Goal: Information Seeking & Learning: Learn about a topic

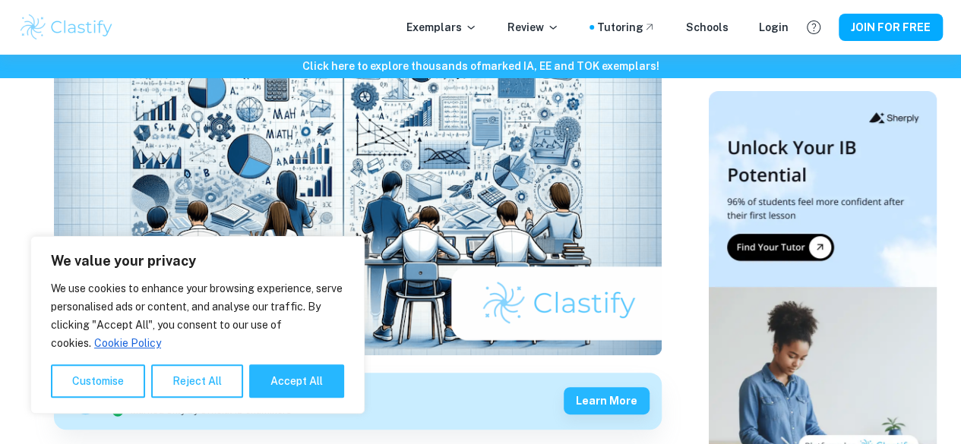
scroll to position [228, 0]
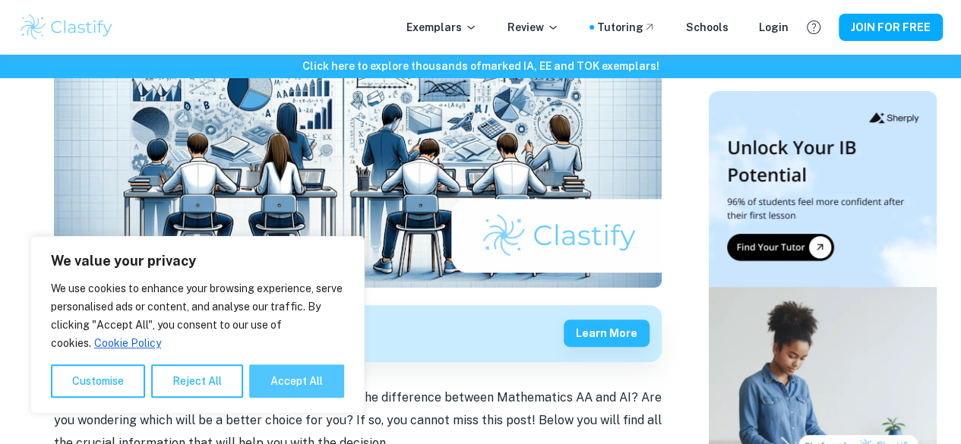
click at [320, 383] on button "Accept All" at bounding box center [296, 381] width 95 height 33
checkbox input "true"
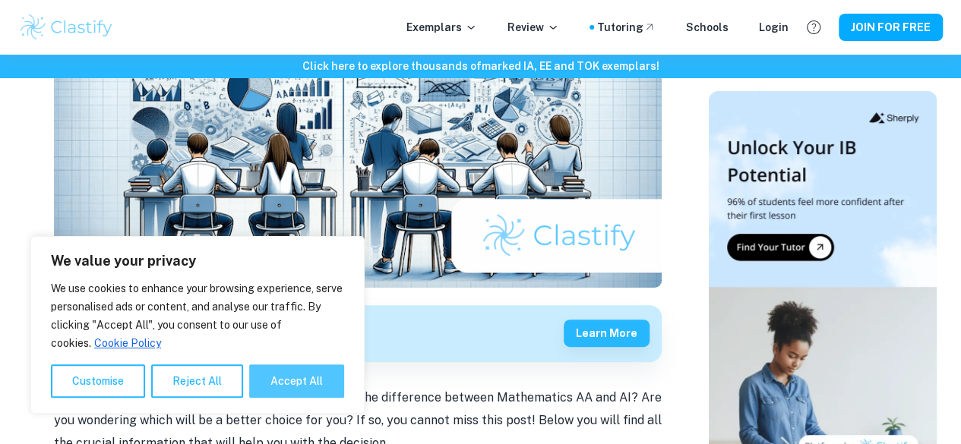
checkbox input "true"
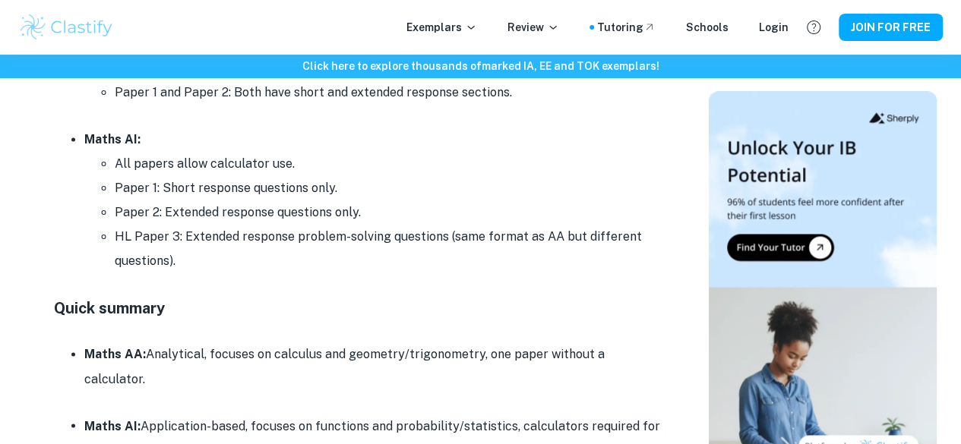
scroll to position [4101, 0]
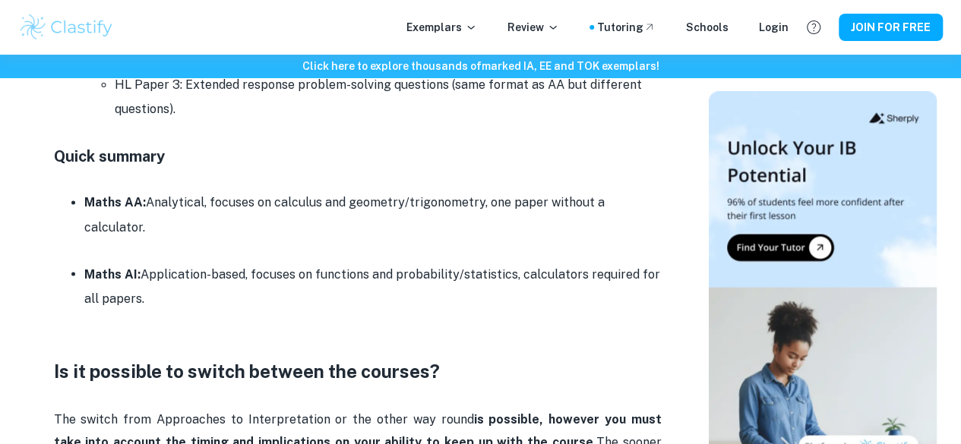
click at [242, 334] on p at bounding box center [358, 345] width 608 height 23
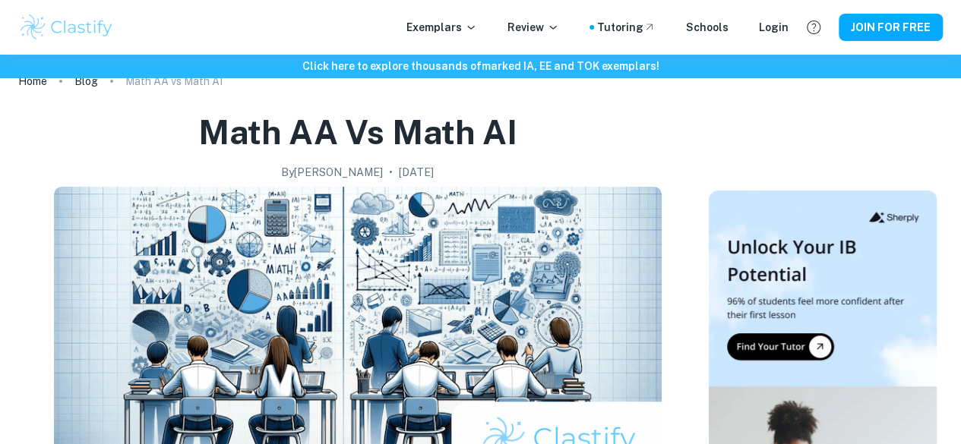
scroll to position [0, 0]
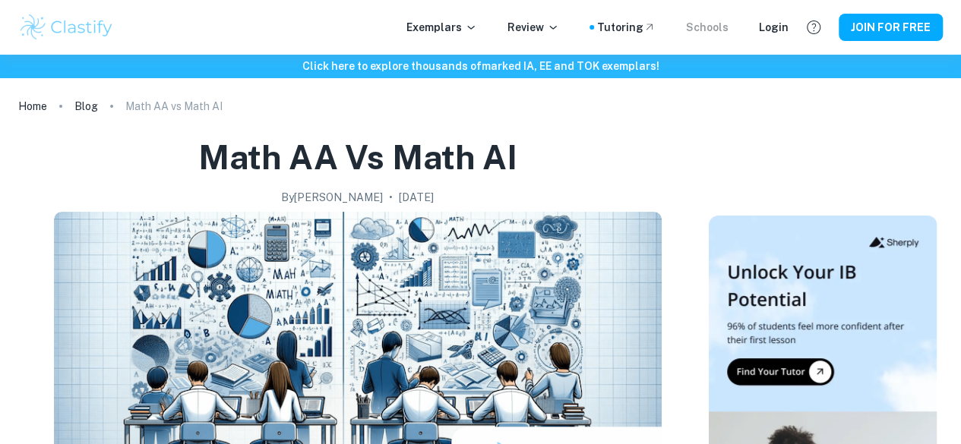
click at [724, 29] on div "Schools" at bounding box center [707, 27] width 43 height 17
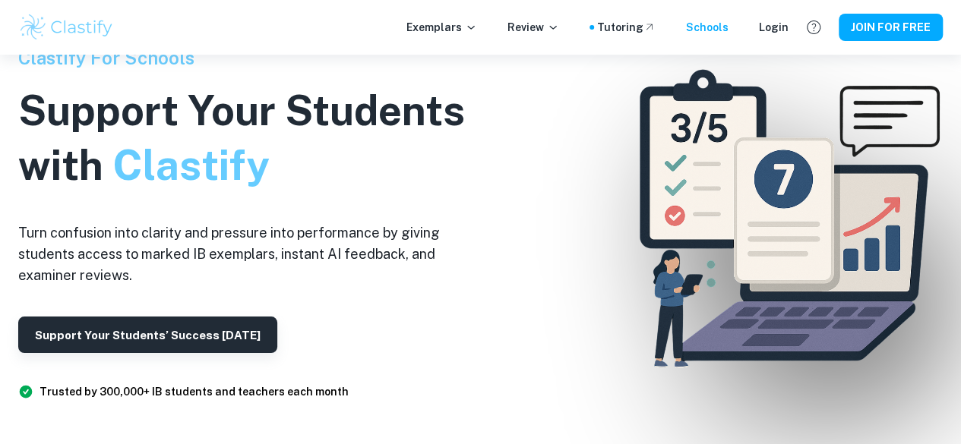
click at [571, 29] on div "Exemplars Review Tutoring Schools Login" at bounding box center [597, 27] width 382 height 17
click at [559, 30] on icon at bounding box center [553, 27] width 12 height 12
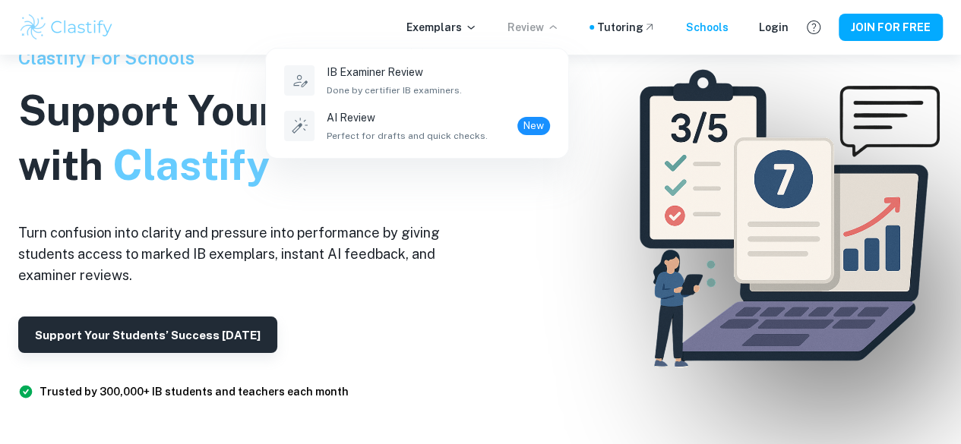
click at [640, 25] on div at bounding box center [480, 222] width 961 height 444
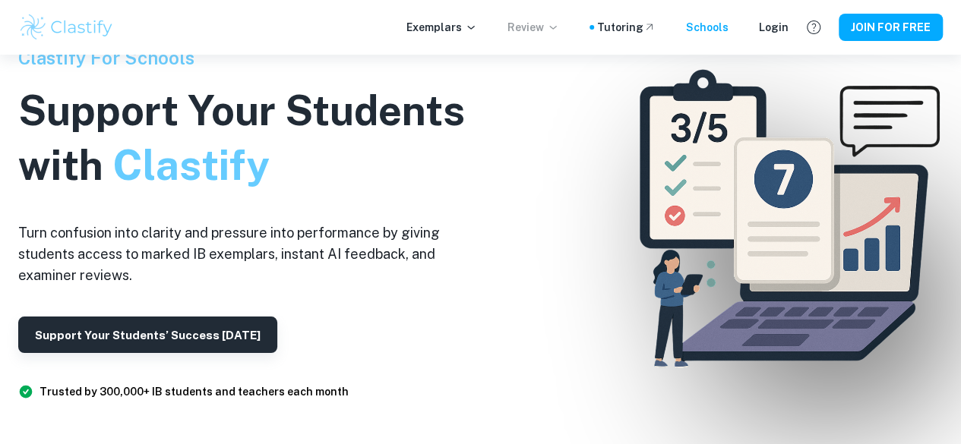
click at [594, 28] on div at bounding box center [591, 27] width 5 height 5
click at [633, 24] on div "Tutoring" at bounding box center [626, 27] width 58 height 17
click at [463, 24] on p "Exemplars" at bounding box center [441, 27] width 71 height 17
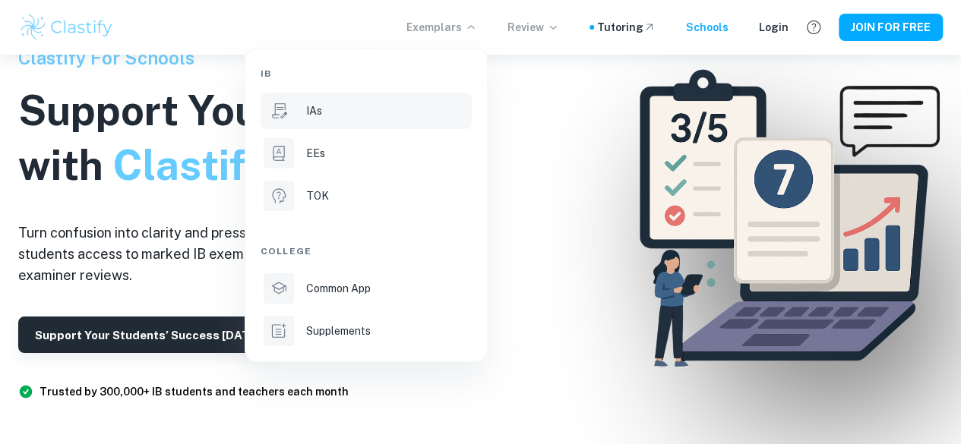
click at [310, 113] on p "IAs" at bounding box center [314, 111] width 16 height 17
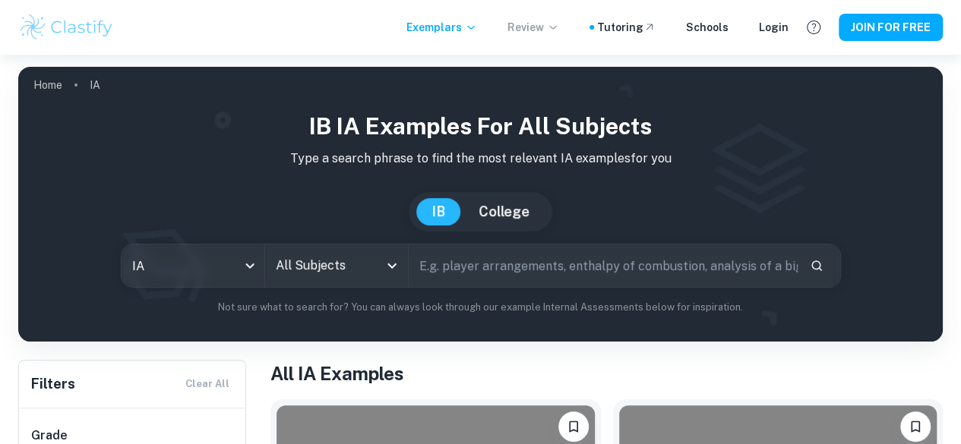
click at [390, 270] on button "Open" at bounding box center [391, 265] width 21 height 21
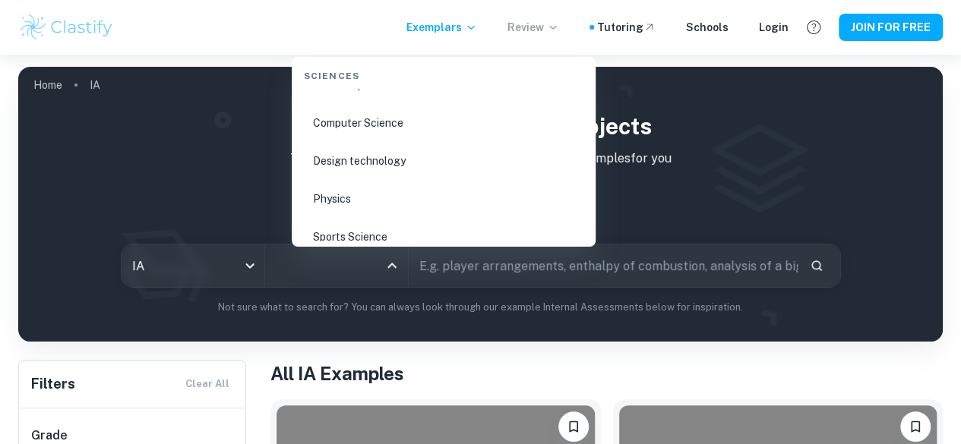
scroll to position [2582, 0]
click at [345, 188] on li "Math AA" at bounding box center [444, 189] width 292 height 35
type input "Math AA"
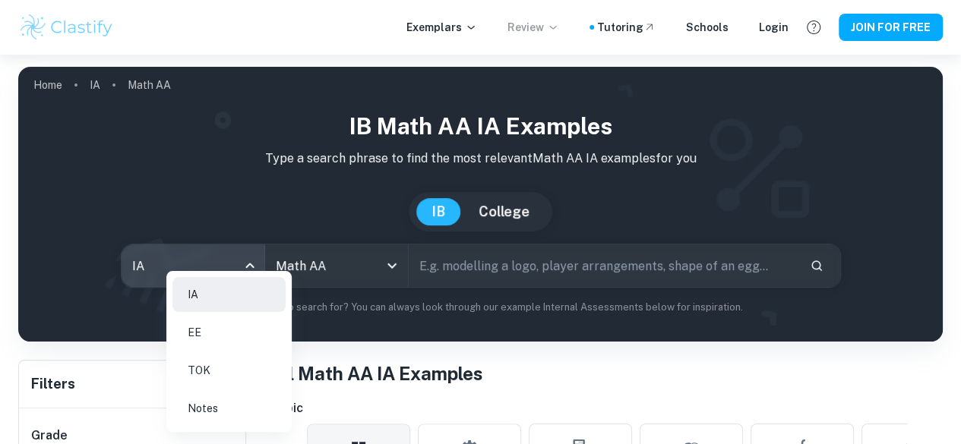
click at [276, 267] on body "We value your privacy We use cookies to enhance your browsing experience, serve…" at bounding box center [480, 277] width 961 height 444
click at [230, 291] on li "IA" at bounding box center [228, 294] width 113 height 35
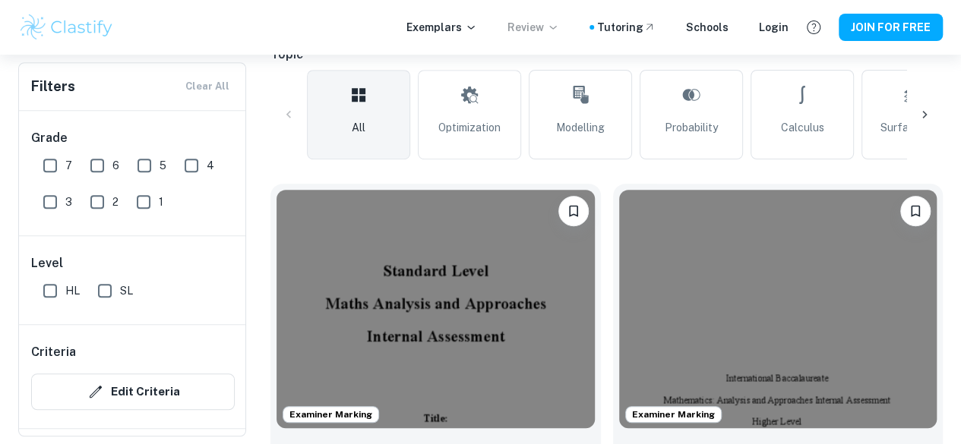
scroll to position [380, 0]
